Goal: Information Seeking & Learning: Learn about a topic

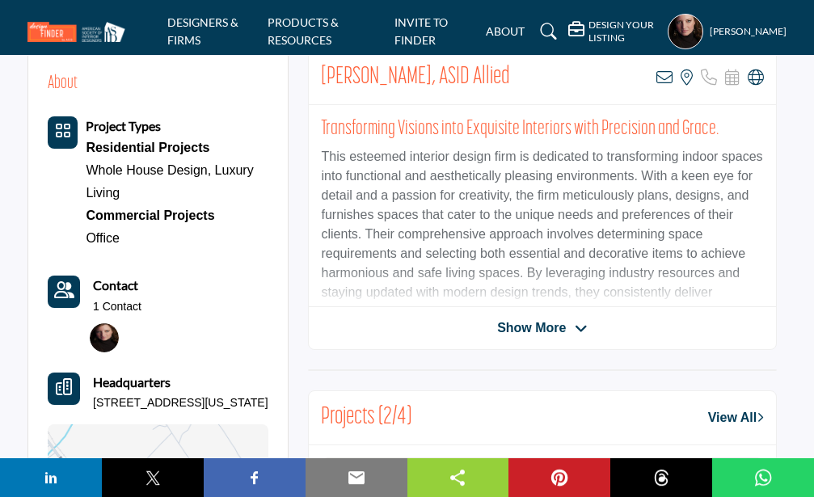
scroll to position [403, 0]
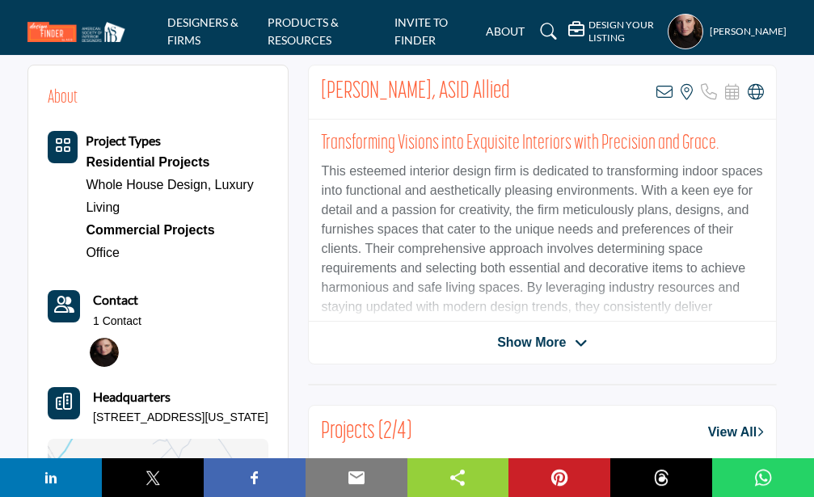
click at [535, 343] on span "Show More" at bounding box center [531, 342] width 69 height 19
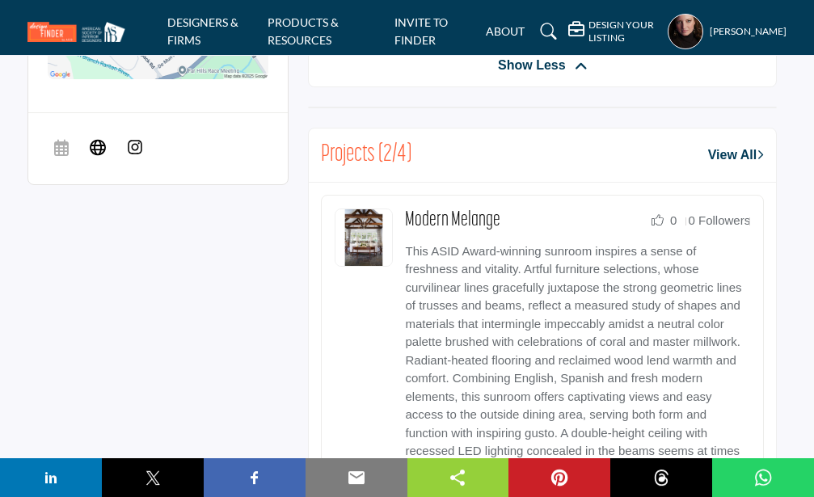
scroll to position [955, 0]
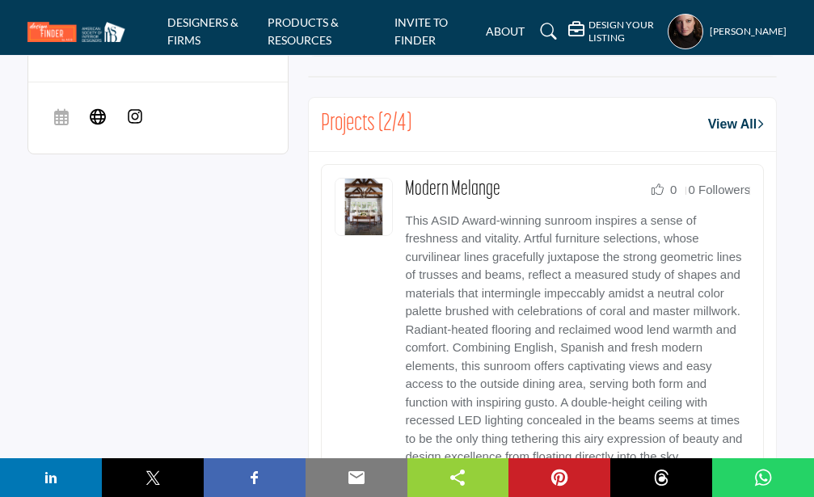
click at [133, 125] on img at bounding box center [135, 116] width 16 height 16
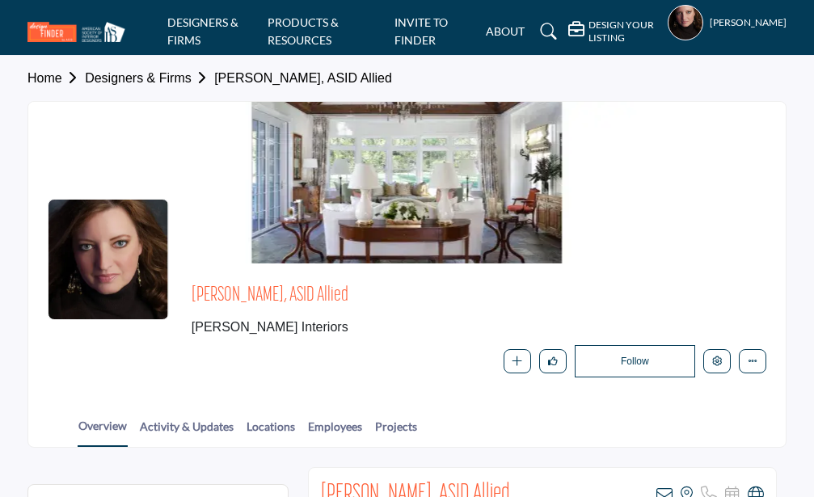
click at [469, 219] on div at bounding box center [407, 183] width 758 height 162
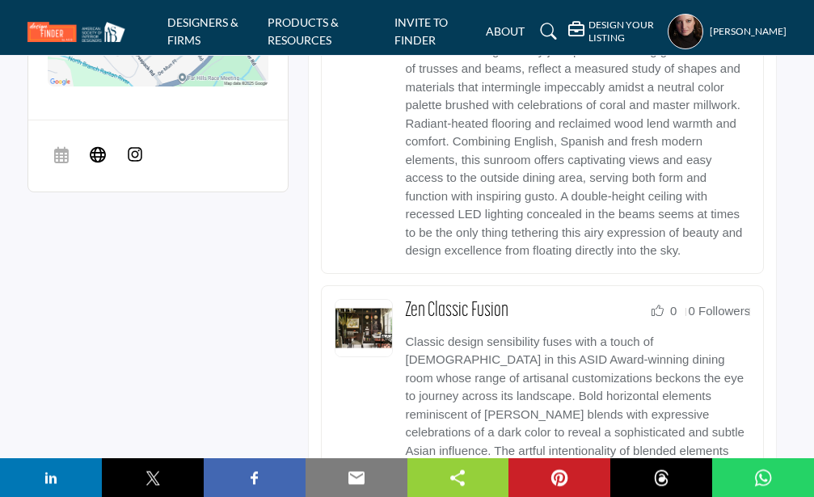
scroll to position [699, 0]
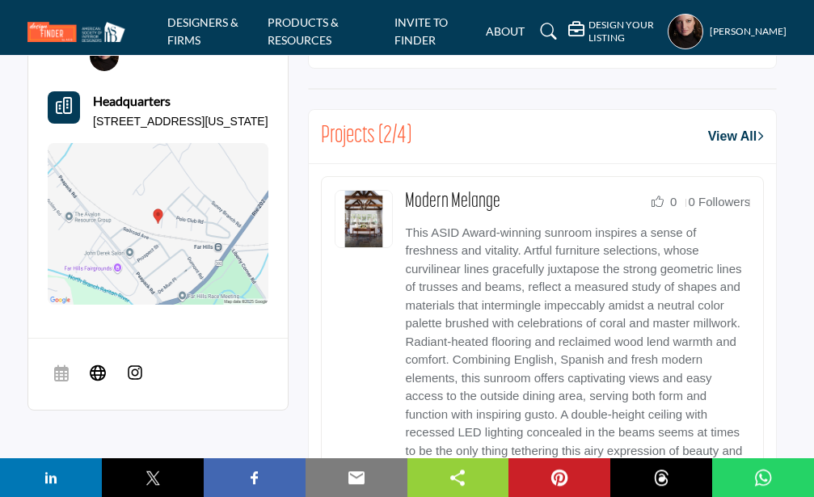
click at [387, 228] on img at bounding box center [364, 219] width 58 height 58
click at [449, 201] on link "Modern Melange" at bounding box center [452, 202] width 95 height 20
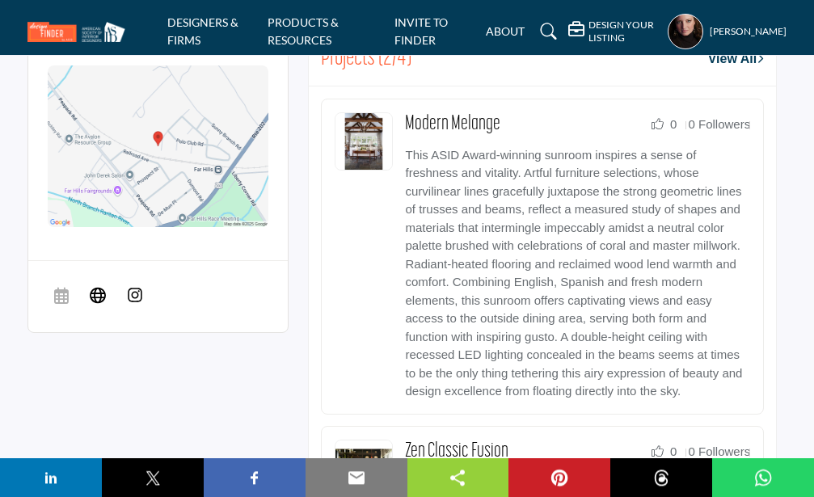
scroll to position [791, 0]
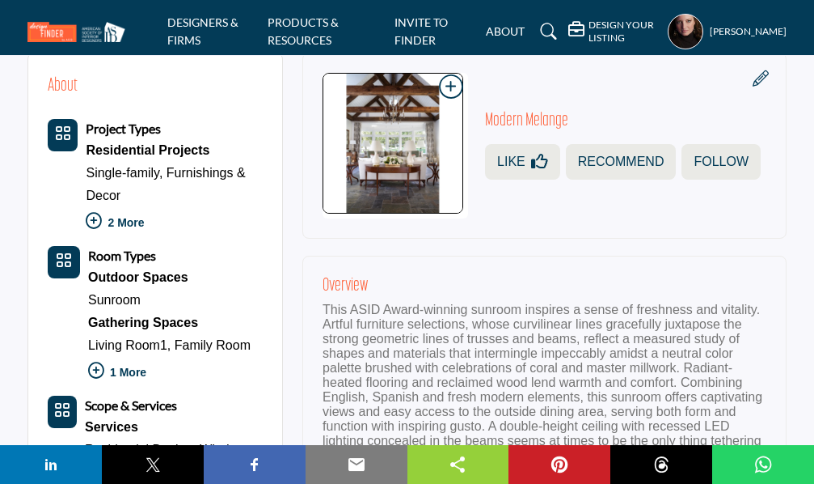
scroll to position [751, 0]
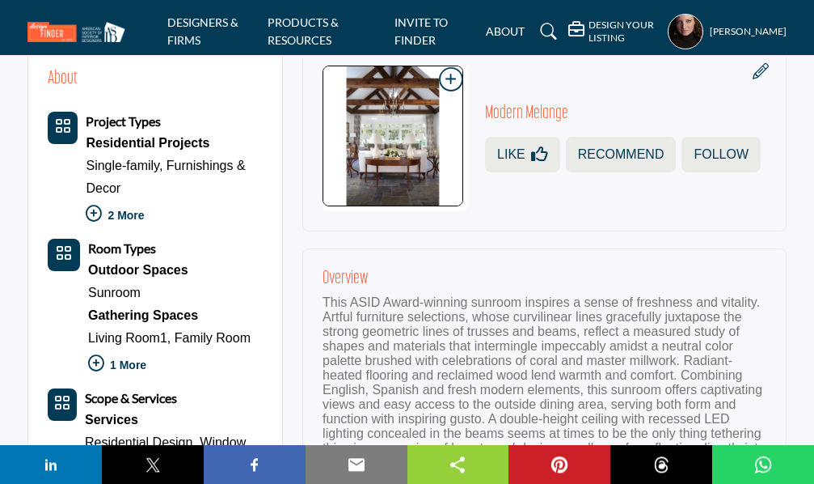
click at [121, 221] on p "2 More" at bounding box center [174, 218] width 177 height 36
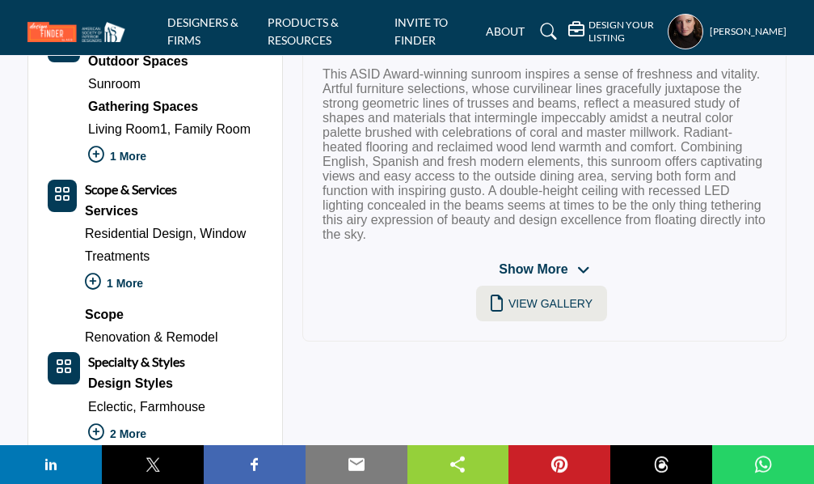
scroll to position [998, 0]
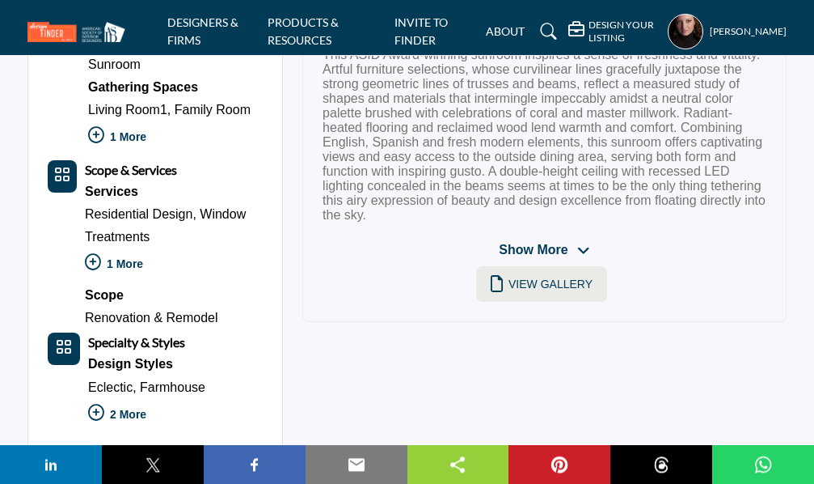
click at [114, 266] on p "1 More" at bounding box center [174, 266] width 178 height 36
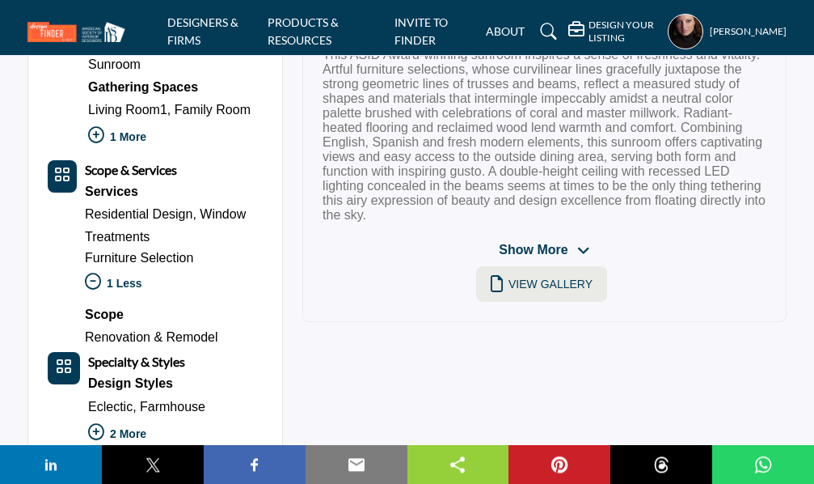
click at [66, 180] on icon "Category Icon" at bounding box center [62, 175] width 16 height 16
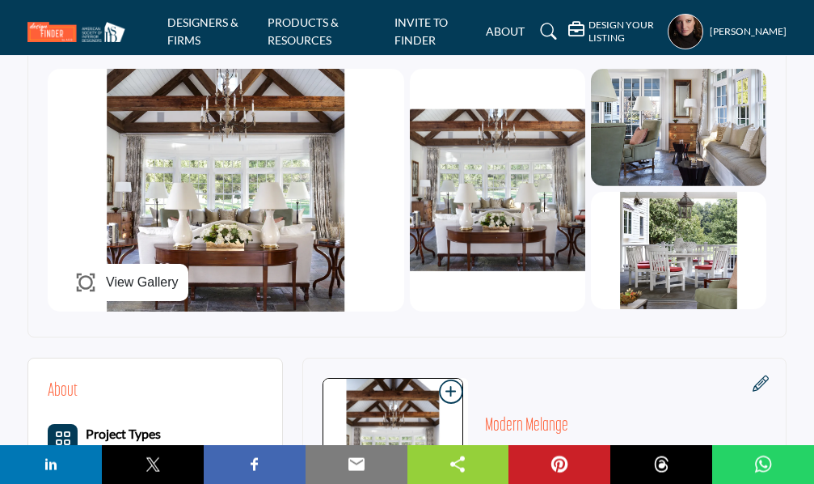
scroll to position [437, 0]
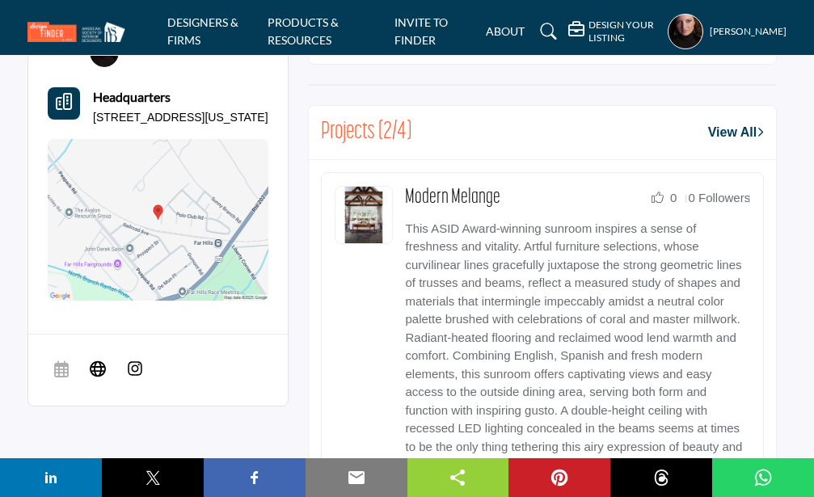
scroll to position [708, 0]
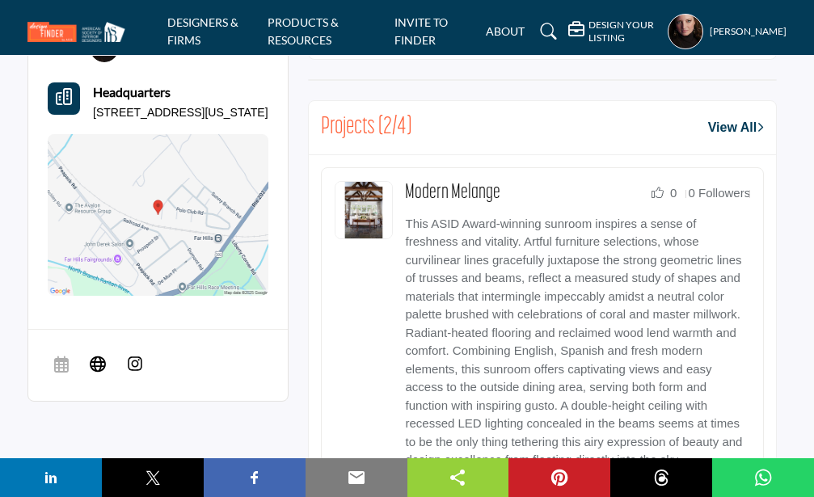
click at [404, 195] on div "Modern Melange 0" at bounding box center [542, 325] width 443 height 316
click at [412, 194] on link "Modern Melange" at bounding box center [452, 193] width 95 height 20
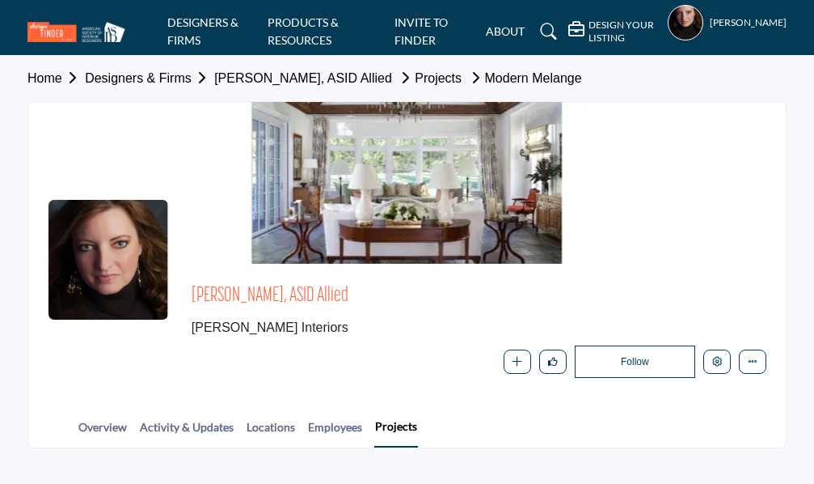
click at [0, 0] on div at bounding box center [0, 0] width 0 height 0
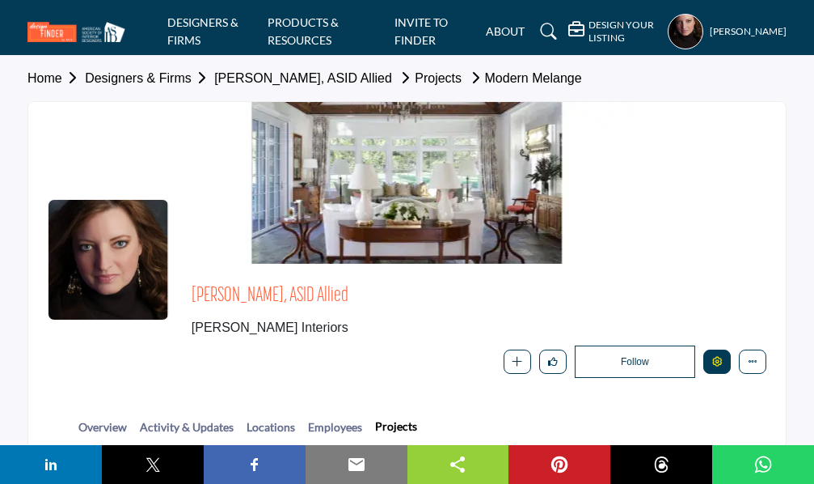
scroll to position [145, 0]
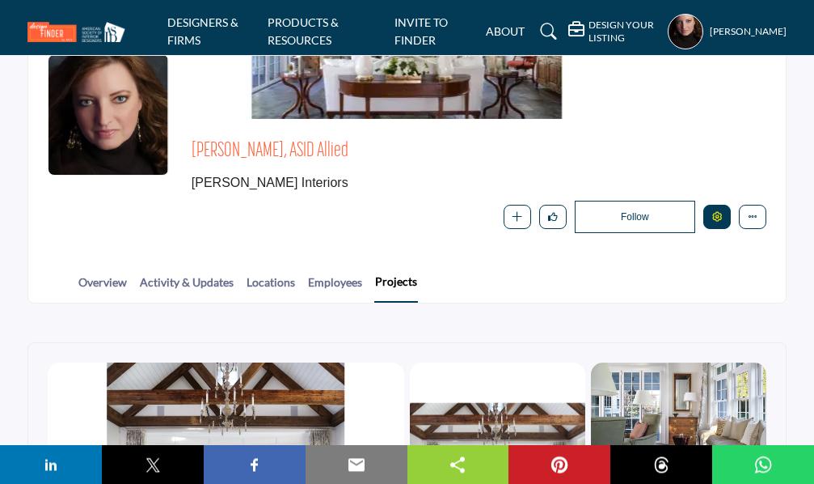
click at [713, 214] on icon "Edit company" at bounding box center [718, 217] width 10 height 10
click at [752, 215] on icon "More details" at bounding box center [753, 217] width 10 height 10
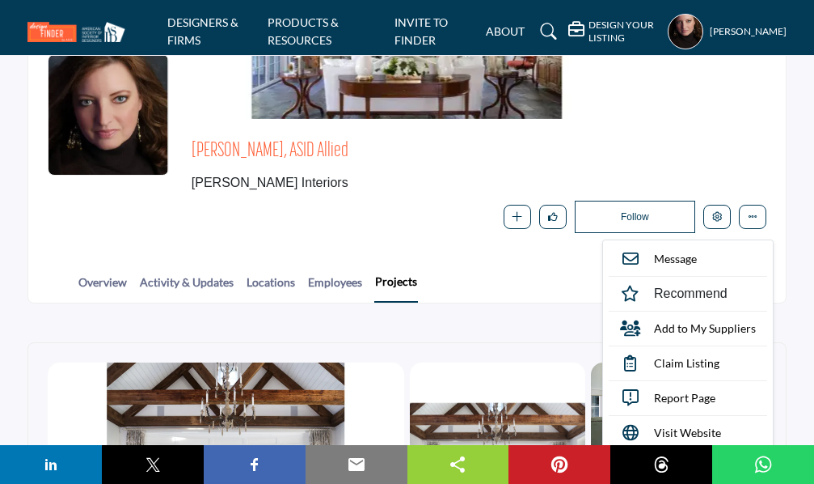
click at [777, 161] on div "Joann Alston, ASID Allied J. Stephens Interiors Follow Following Message Recomm…" at bounding box center [407, 185] width 758 height 133
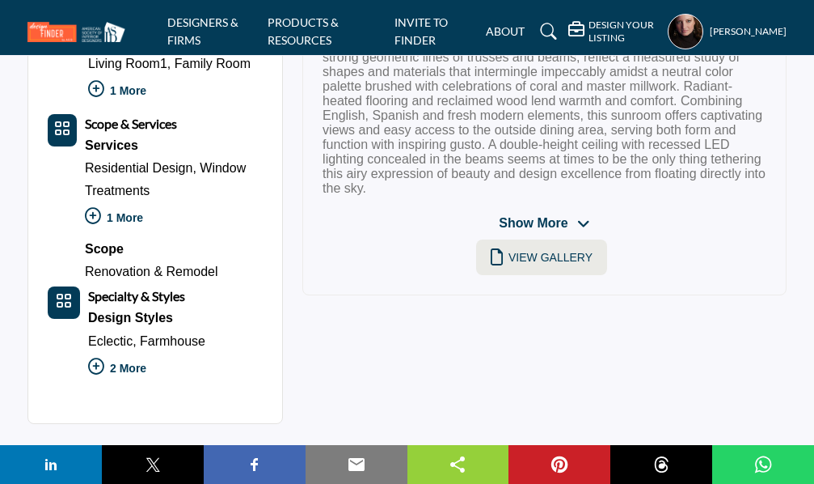
scroll to position [1011, 0]
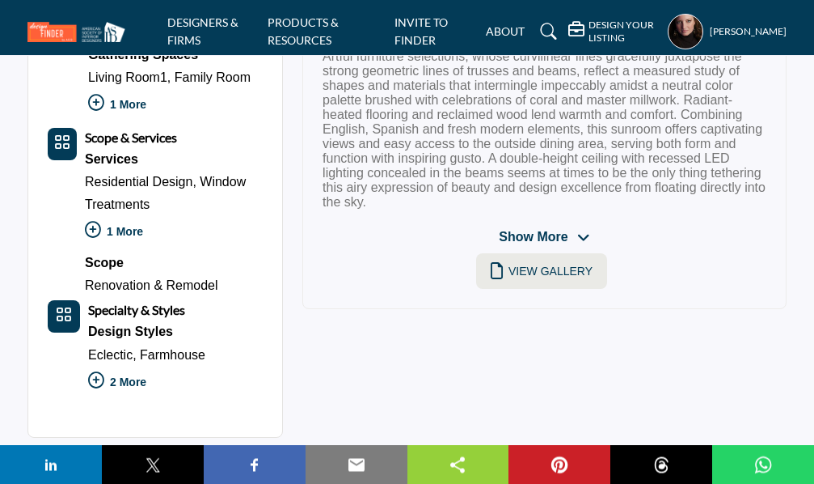
click at [122, 379] on p "2 More" at bounding box center [146, 384] width 117 height 36
click at [116, 231] on p "1 More" at bounding box center [174, 234] width 178 height 36
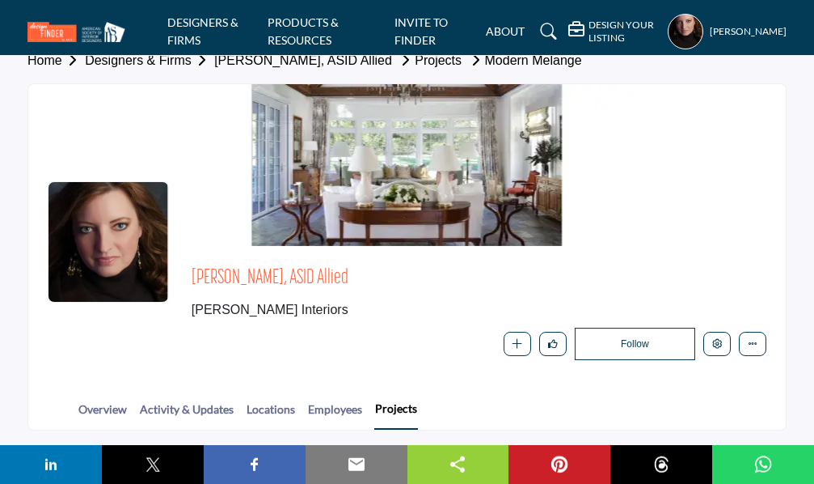
scroll to position [15, 0]
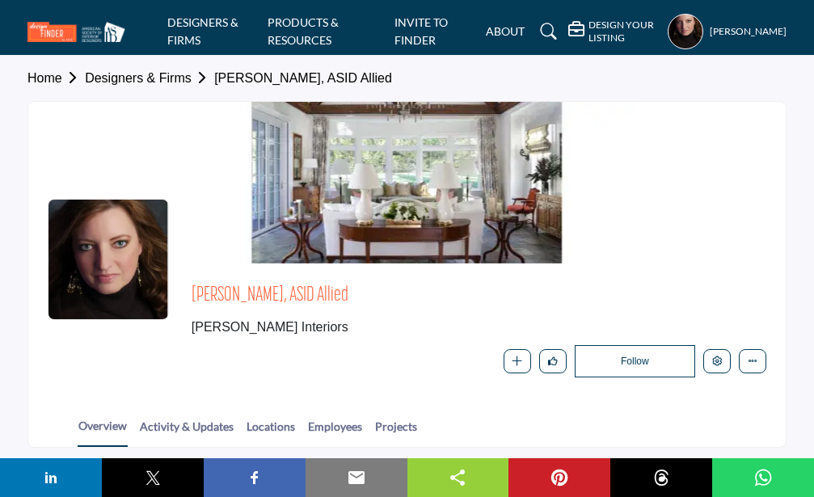
click at [747, 36] on h5 "[PERSON_NAME]" at bounding box center [748, 32] width 77 height 14
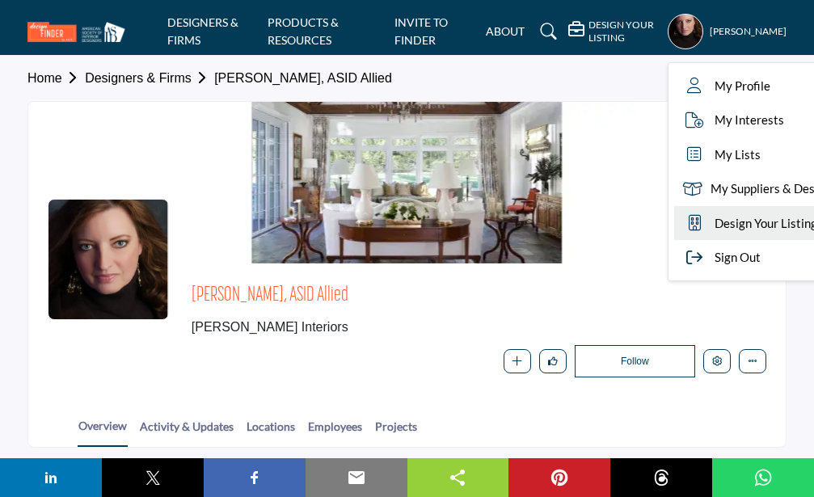
click at [754, 228] on span "Design Your Listing" at bounding box center [766, 223] width 103 height 19
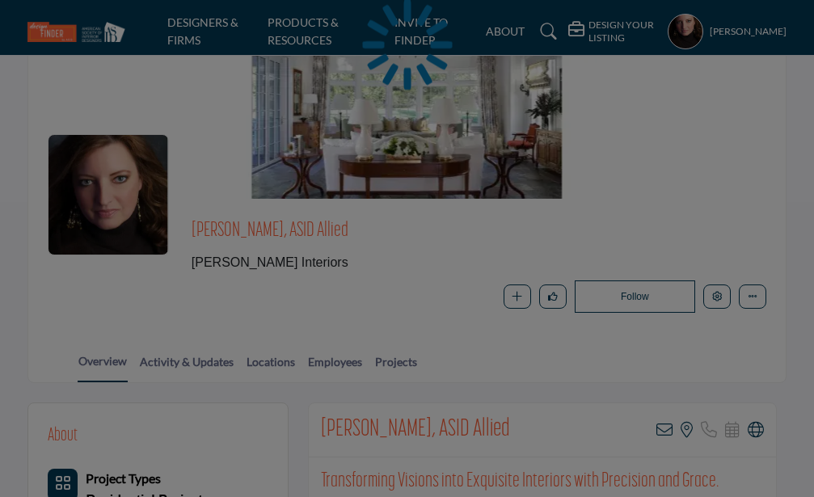
scroll to position [382, 0]
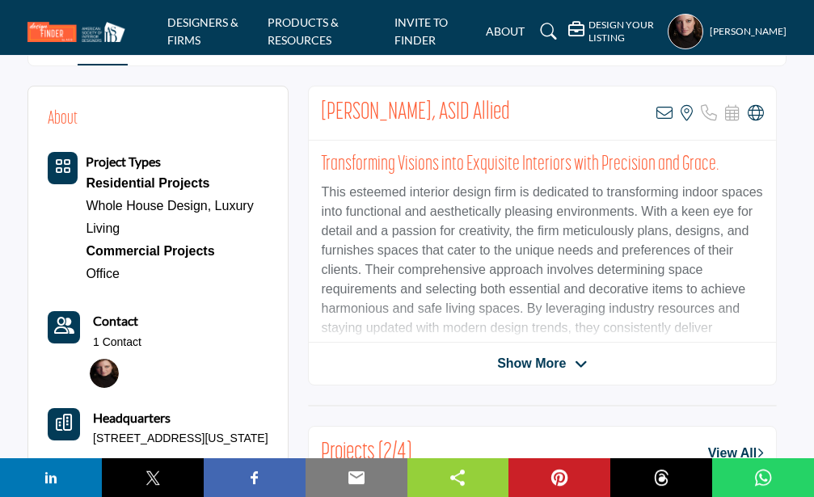
click at [69, 174] on icon "Category Icon" at bounding box center [63, 167] width 16 height 16
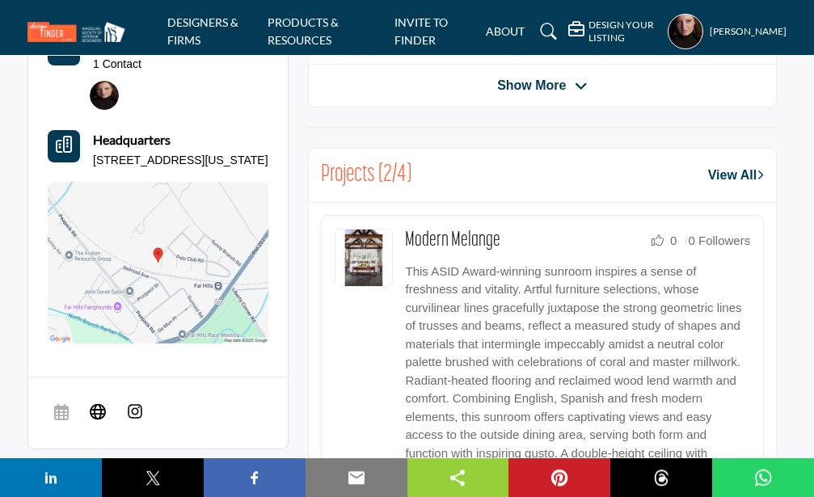
scroll to position [650, 0]
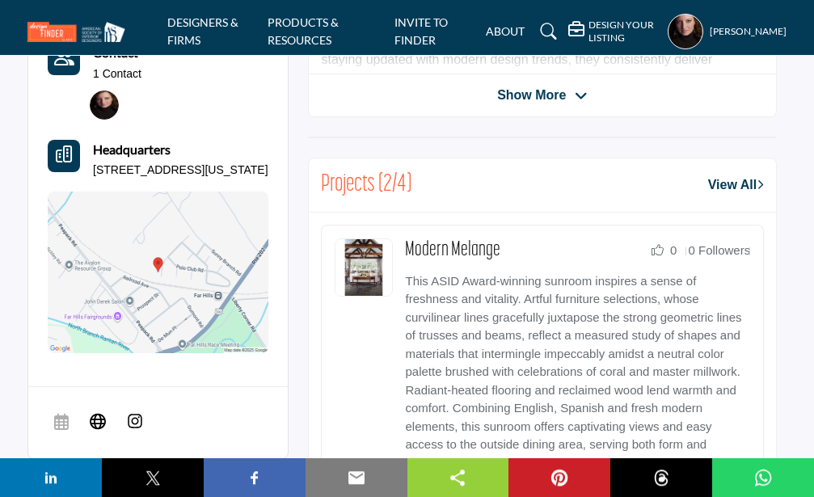
click at [739, 185] on link "View All" at bounding box center [736, 185] width 56 height 19
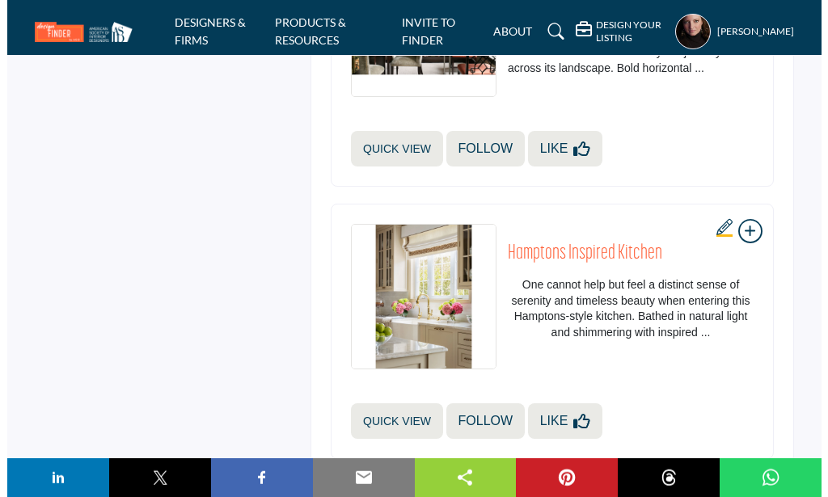
scroll to position [1071, 0]
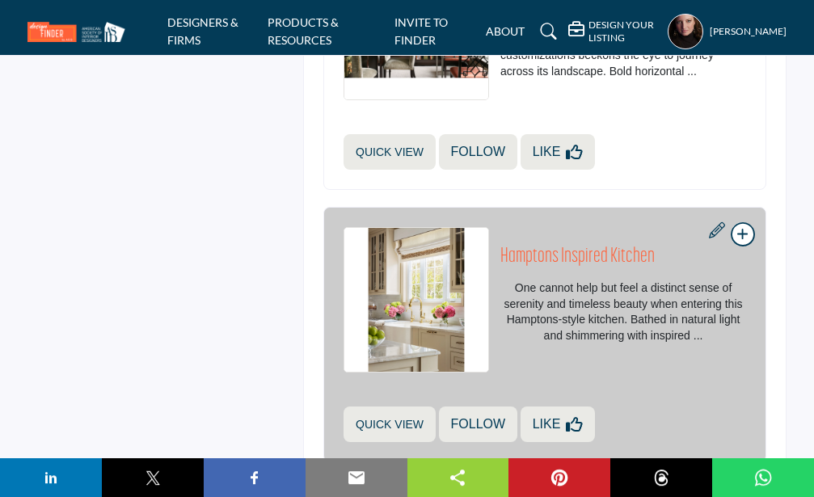
click at [713, 231] on icon at bounding box center [717, 230] width 16 height 16
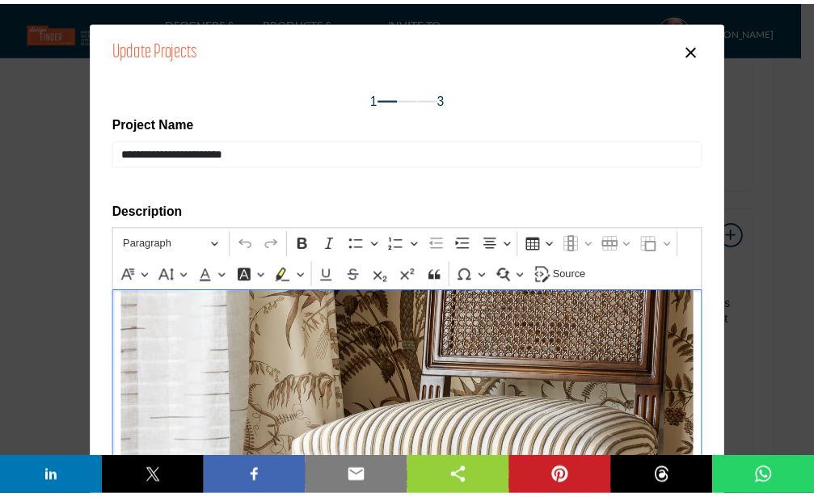
scroll to position [4164, 0]
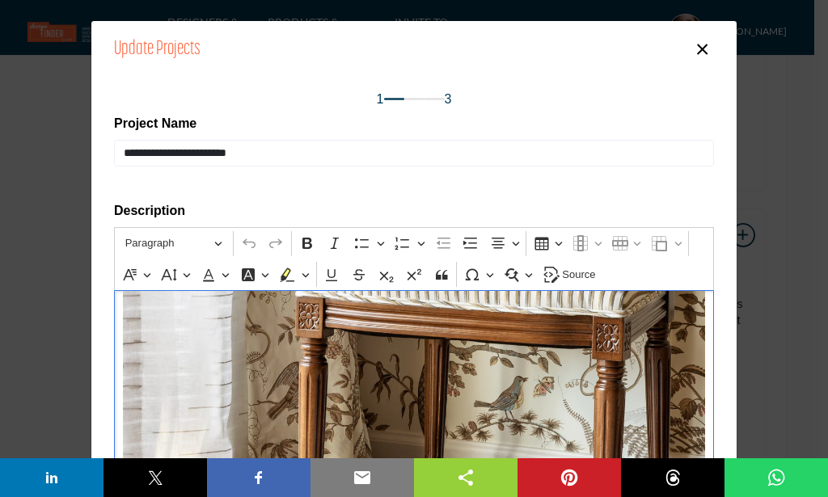
click at [695, 54] on button "×" at bounding box center [702, 47] width 23 height 31
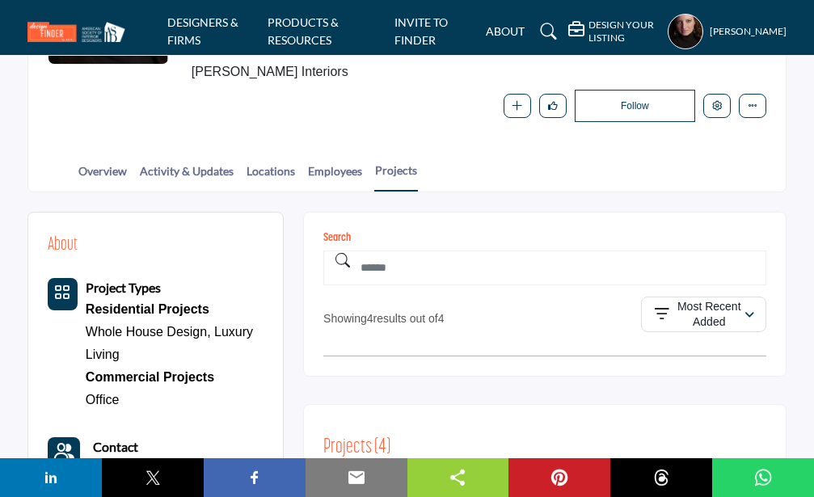
scroll to position [253, 0]
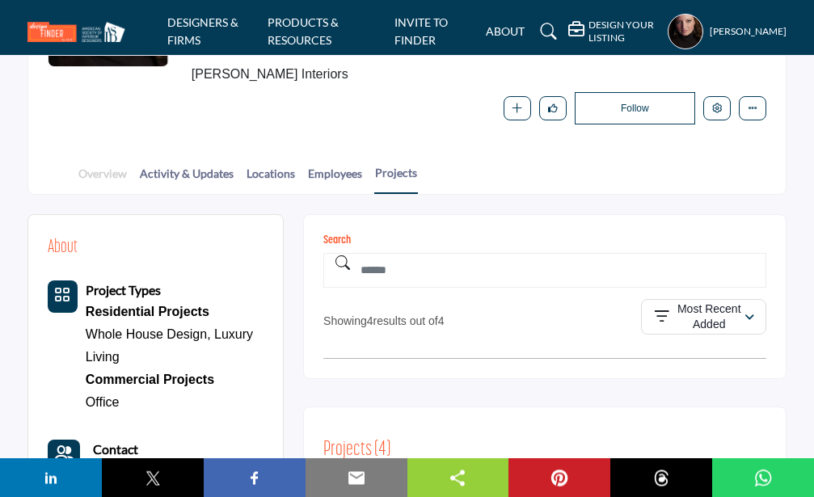
click at [111, 173] on link "Overview" at bounding box center [103, 179] width 50 height 28
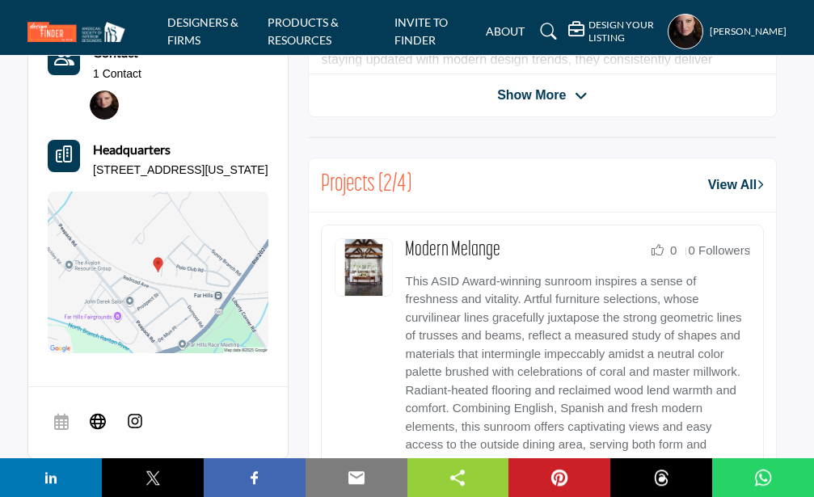
scroll to position [655, 0]
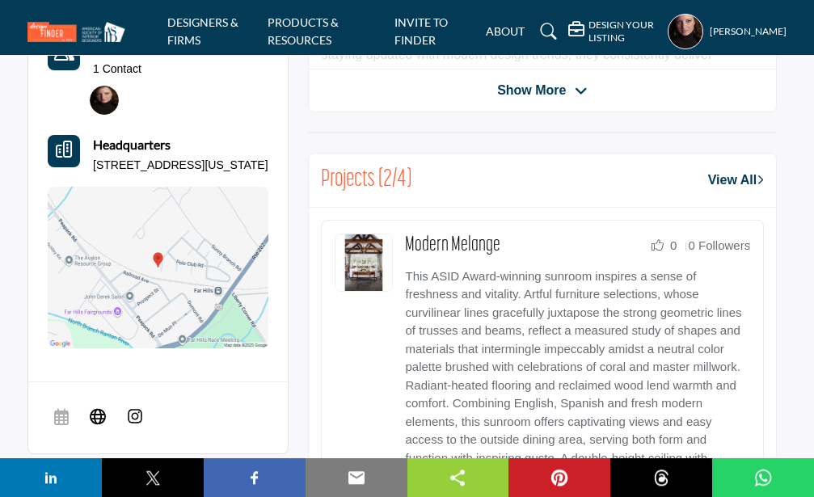
click at [362, 274] on img at bounding box center [364, 263] width 58 height 58
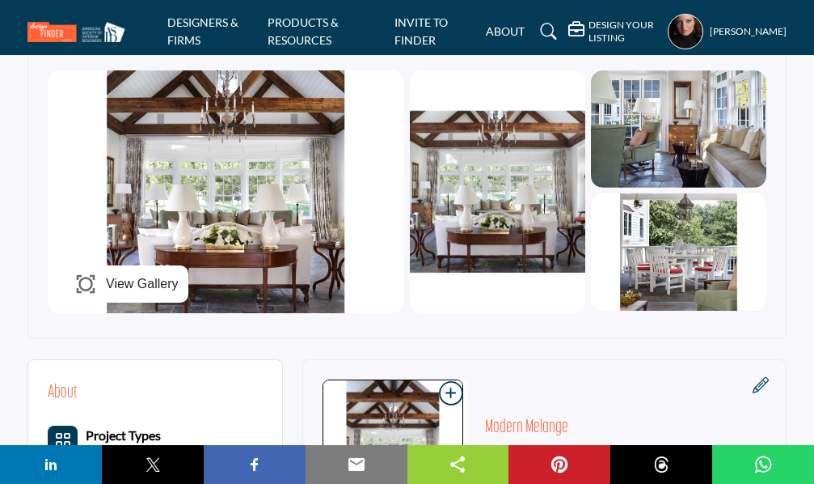
scroll to position [426, 0]
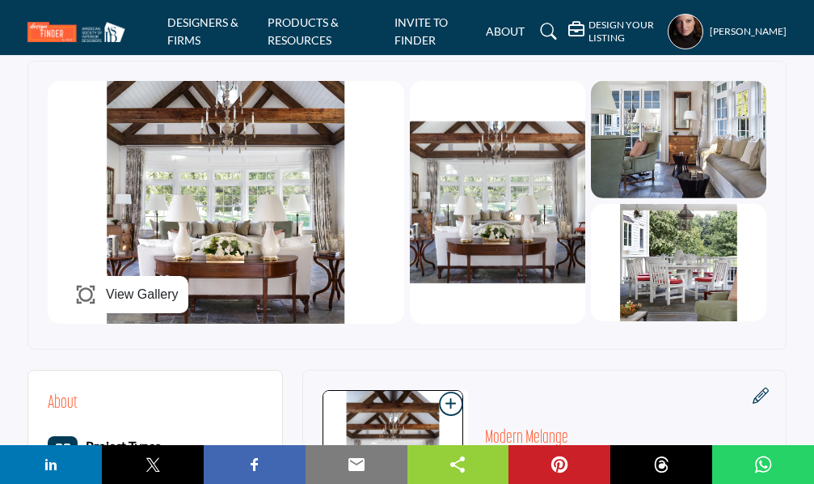
click at [150, 298] on span "View Gallery" at bounding box center [142, 294] width 73 height 19
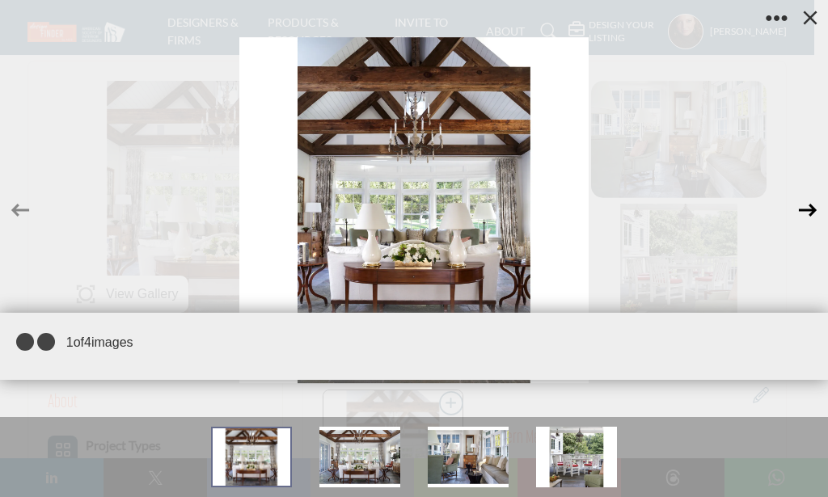
click at [814, 205] on icon at bounding box center [808, 210] width 31 height 31
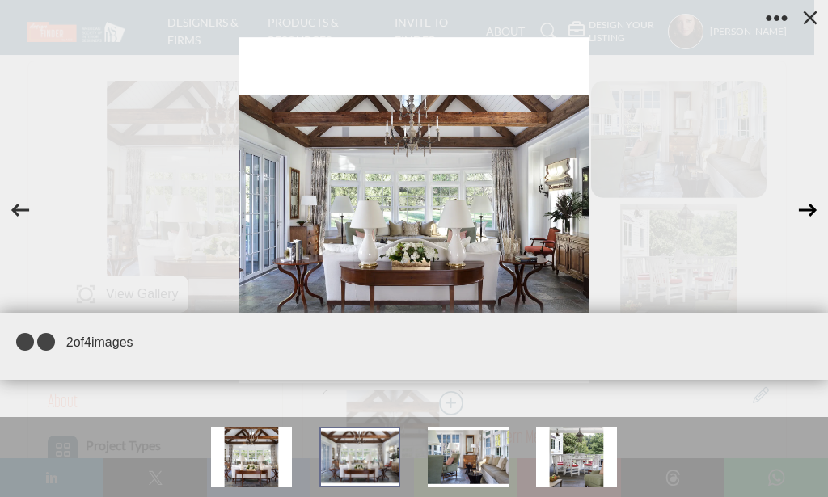
click at [814, 205] on icon at bounding box center [808, 210] width 31 height 31
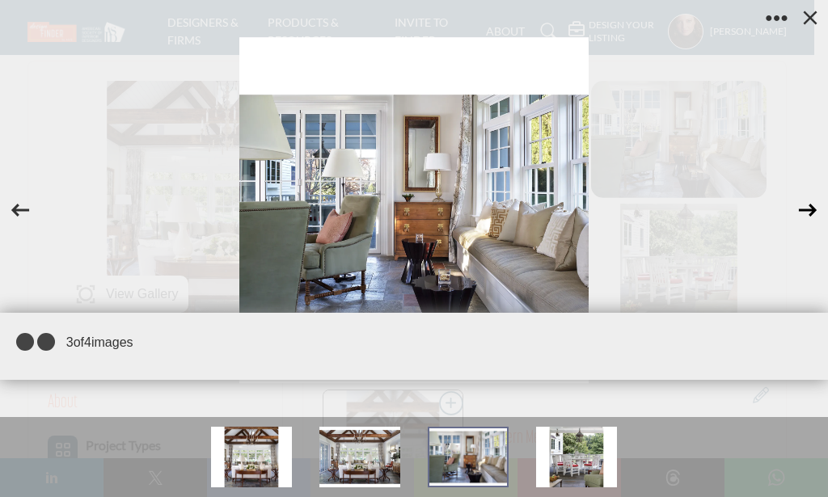
click at [814, 205] on icon at bounding box center [808, 210] width 31 height 31
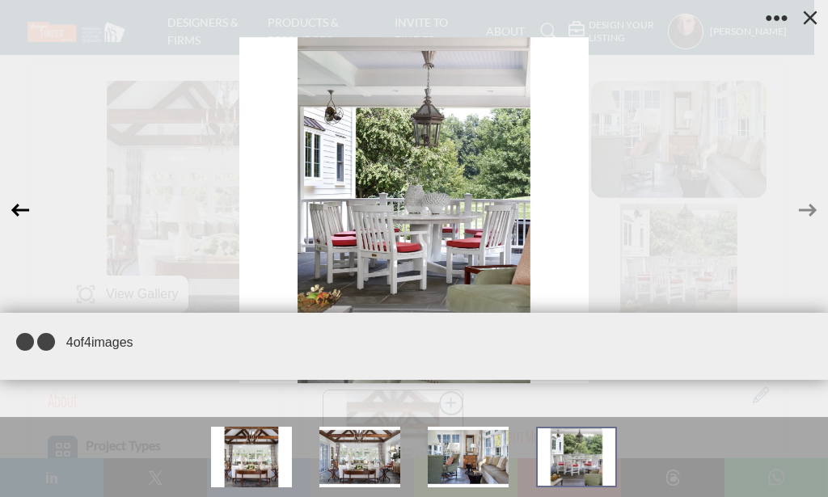
click at [17, 216] on icon at bounding box center [20, 210] width 18 height 13
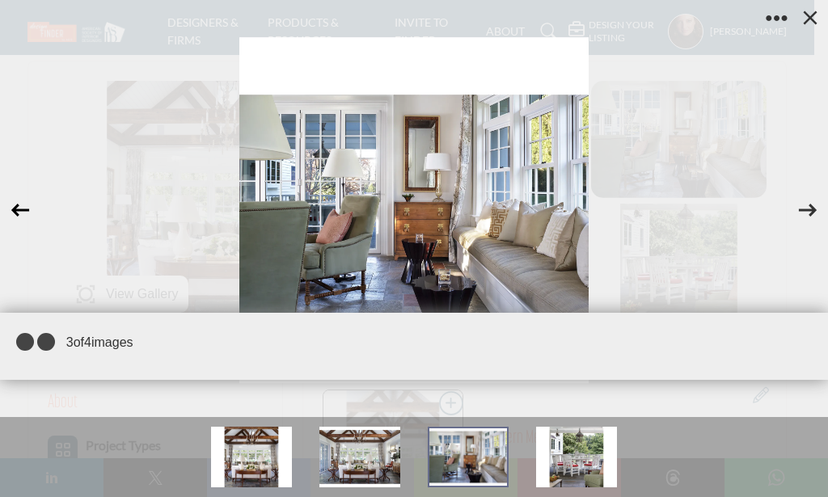
click at [19, 219] on icon at bounding box center [20, 210] width 31 height 31
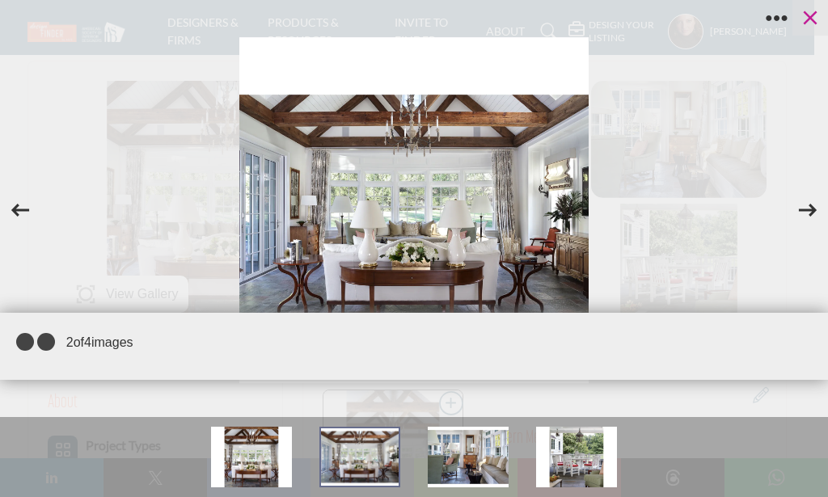
click at [807, 15] on icon at bounding box center [811, 18] width 14 height 14
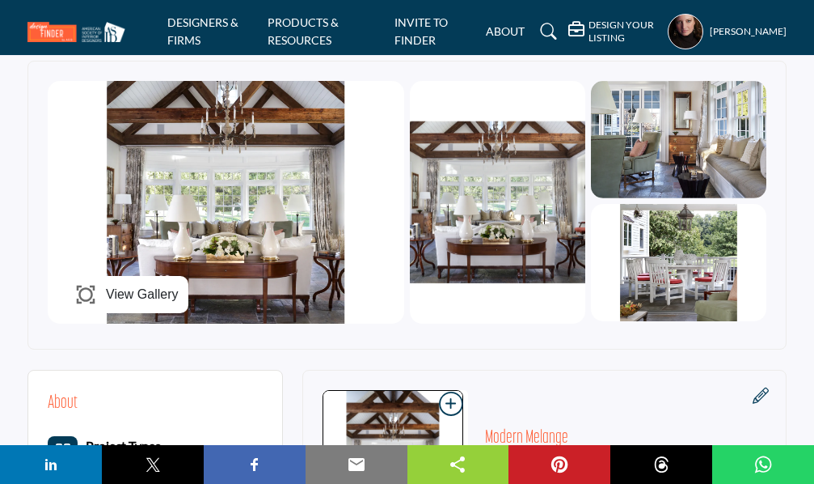
click at [670, 233] on img at bounding box center [679, 262] width 176 height 117
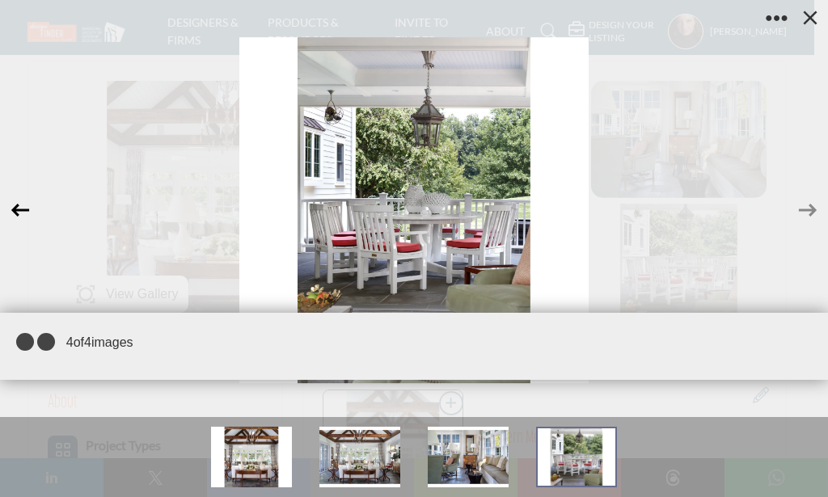
click at [12, 211] on icon at bounding box center [20, 210] width 18 height 13
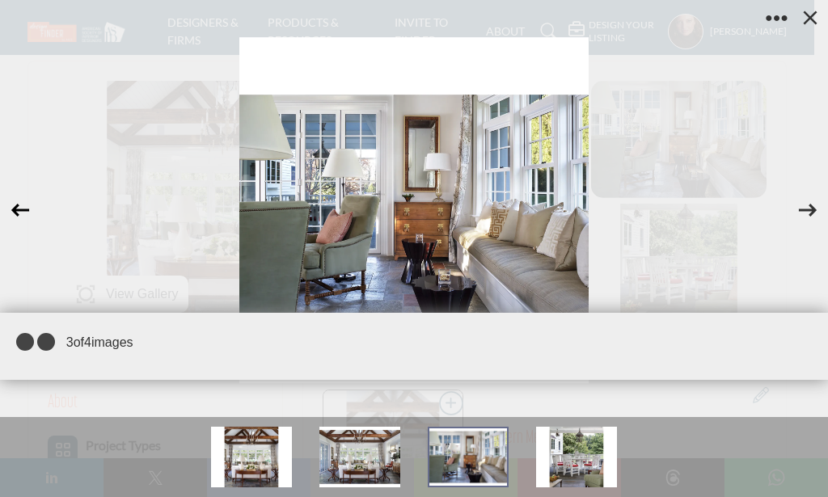
click at [12, 211] on icon at bounding box center [20, 210] width 18 height 13
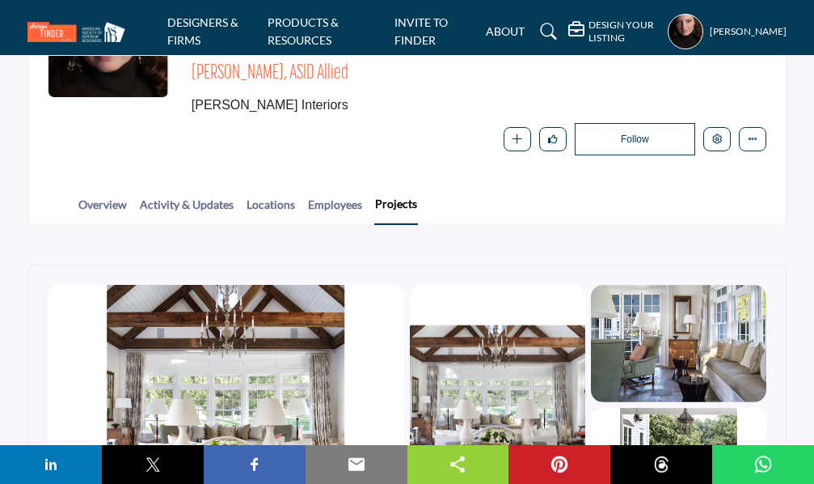
scroll to position [371, 0]
